Goal: Find specific page/section: Find specific page/section

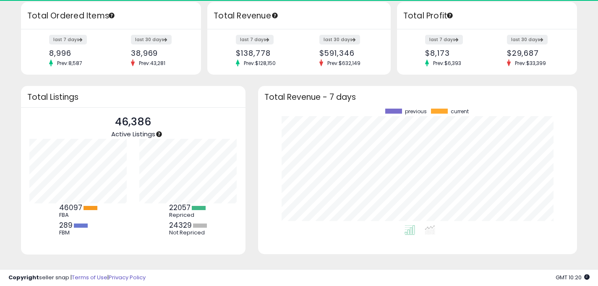
scroll to position [100, 0]
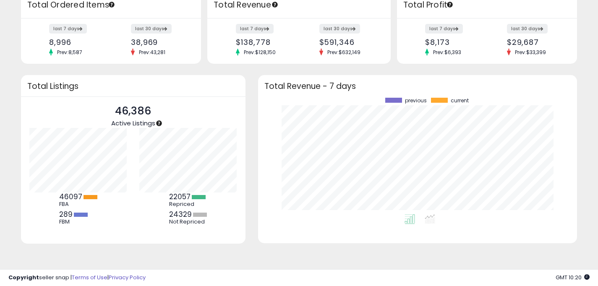
click at [251, 255] on div "Retrieving insights data.. Inventory Age 203 Needs to Reprice 34377 BB Price Be…" at bounding box center [299, 100] width 590 height 330
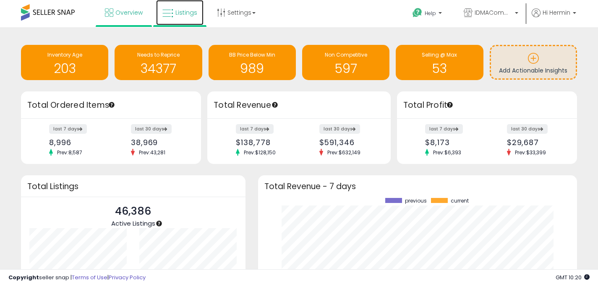
click at [183, 12] on span "Listings" at bounding box center [186, 12] width 22 height 8
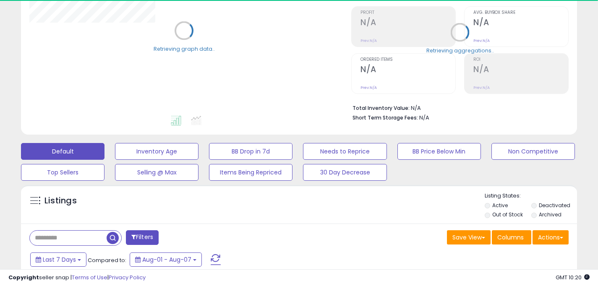
scroll to position [213, 0]
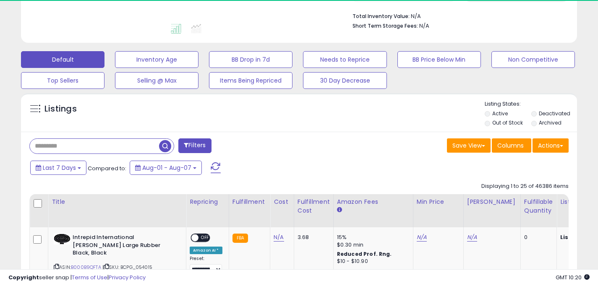
click at [83, 147] on input "text" at bounding box center [94, 146] width 129 height 15
paste input "**********"
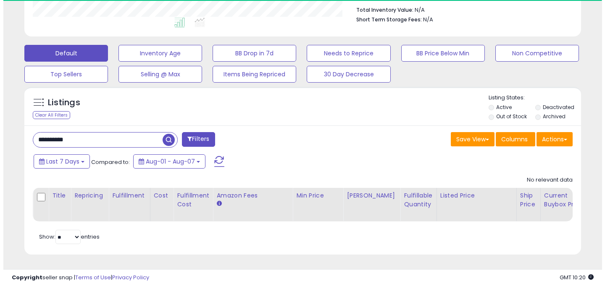
scroll to position [172, 322]
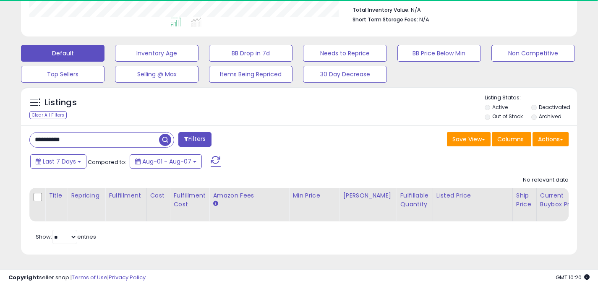
click at [548, 104] on label "Deactivated" at bounding box center [554, 107] width 31 height 7
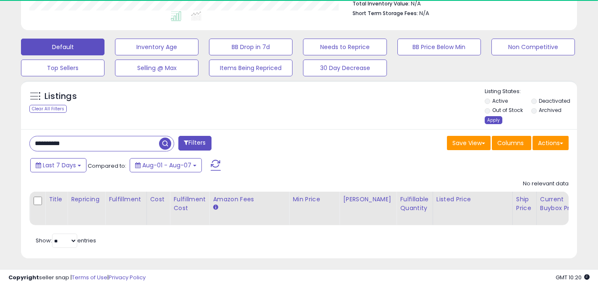
click at [495, 117] on div "Apply" at bounding box center [494, 120] width 18 height 8
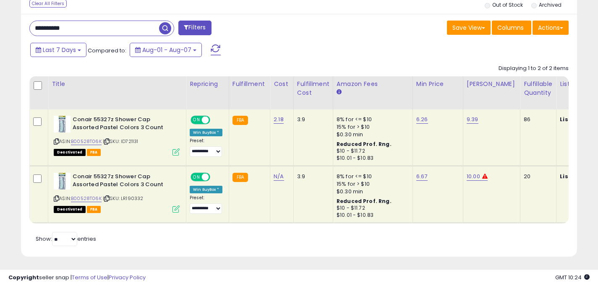
drag, startPoint x: 80, startPoint y: 28, endPoint x: 3, endPoint y: 15, distance: 78.3
paste input "text"
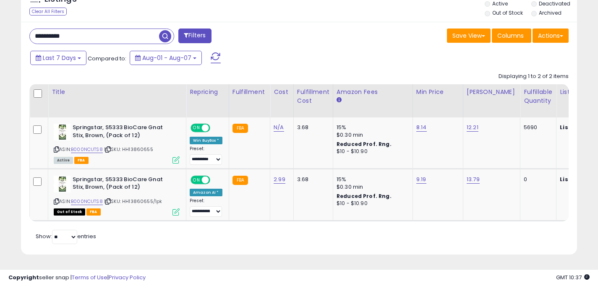
drag, startPoint x: 94, startPoint y: 28, endPoint x: 8, endPoint y: 25, distance: 86.5
paste input "text"
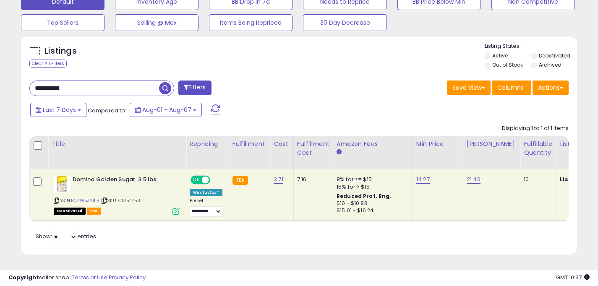
drag, startPoint x: 81, startPoint y: 80, endPoint x: 1, endPoint y: 63, distance: 82.5
click at [1, 63] on div "**********" at bounding box center [299, 21] width 598 height 530
paste input "text"
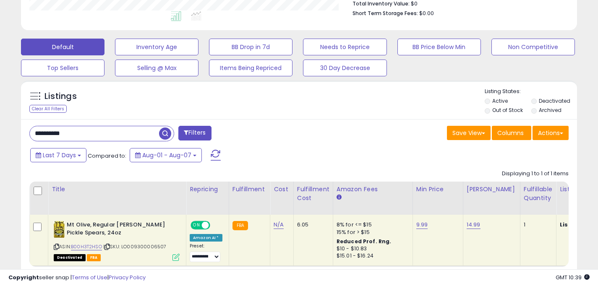
drag, startPoint x: 78, startPoint y: 135, endPoint x: 27, endPoint y: 128, distance: 51.2
click at [30, 128] on input "**********" at bounding box center [94, 133] width 129 height 15
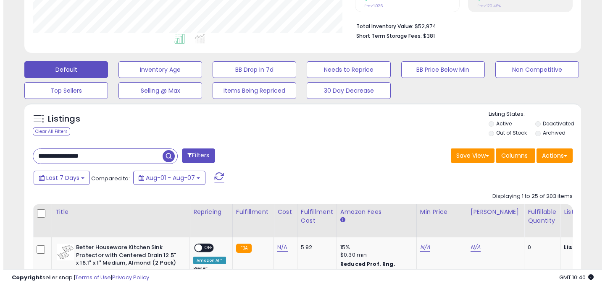
scroll to position [206, 0]
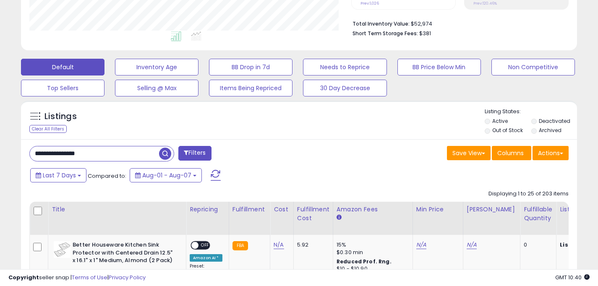
drag, startPoint x: 94, startPoint y: 152, endPoint x: 0, endPoint y: 123, distance: 98.0
paste input "text"
type input "**********"
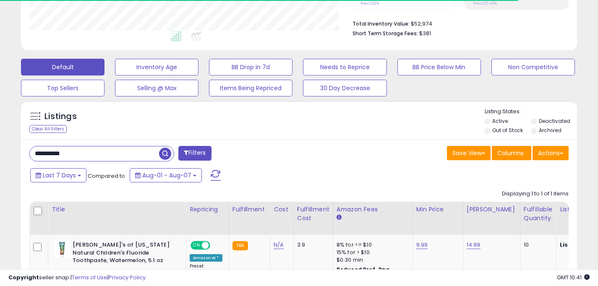
scroll to position [285, 0]
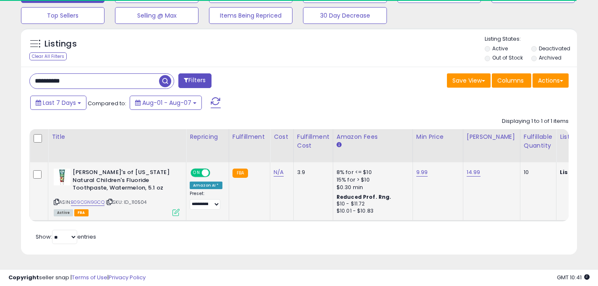
click at [196, 170] on span "ON" at bounding box center [196, 173] width 10 height 7
